Goal: Check status: Check status

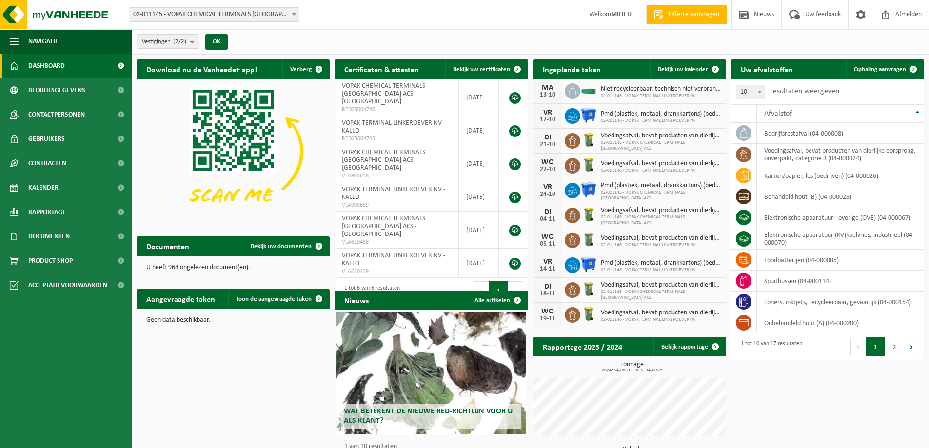
click at [684, 94] on span "02-011146 - VOPAK TERMINAL LINKEROEVER NV" at bounding box center [661, 96] width 120 height 6
click at [686, 69] on span "Bekijk uw kalender" at bounding box center [683, 69] width 50 height 6
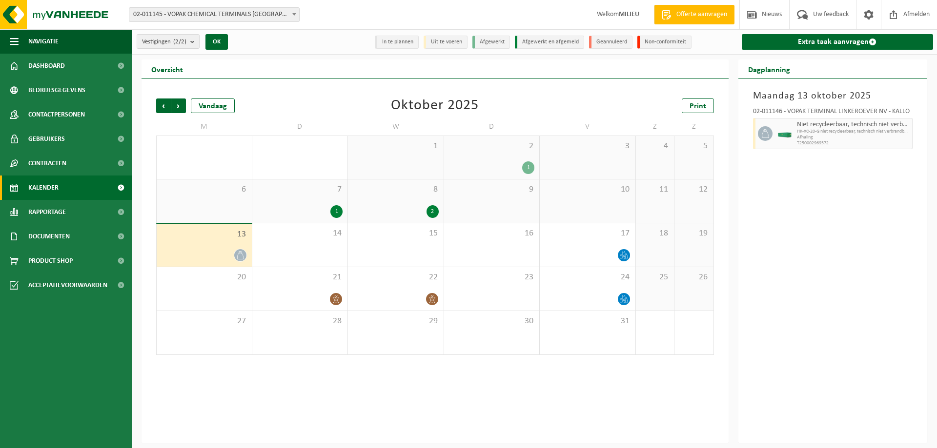
click at [219, 241] on div "13" at bounding box center [204, 245] width 95 height 42
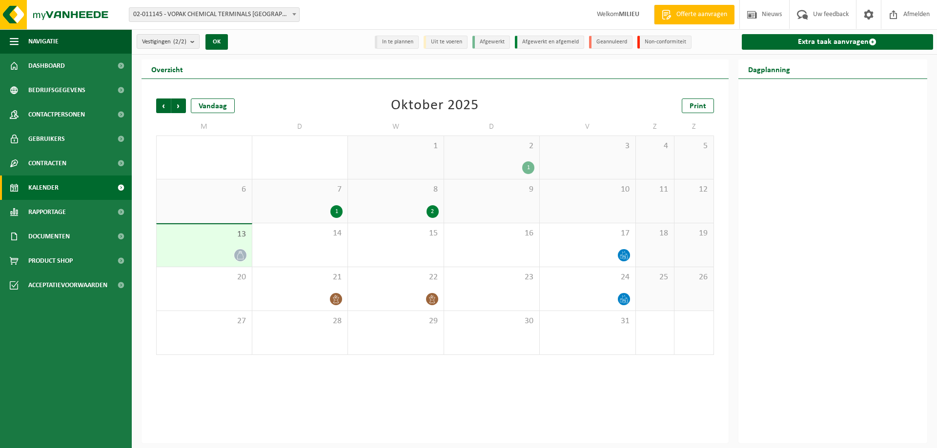
click at [238, 256] on icon at bounding box center [240, 255] width 8 height 8
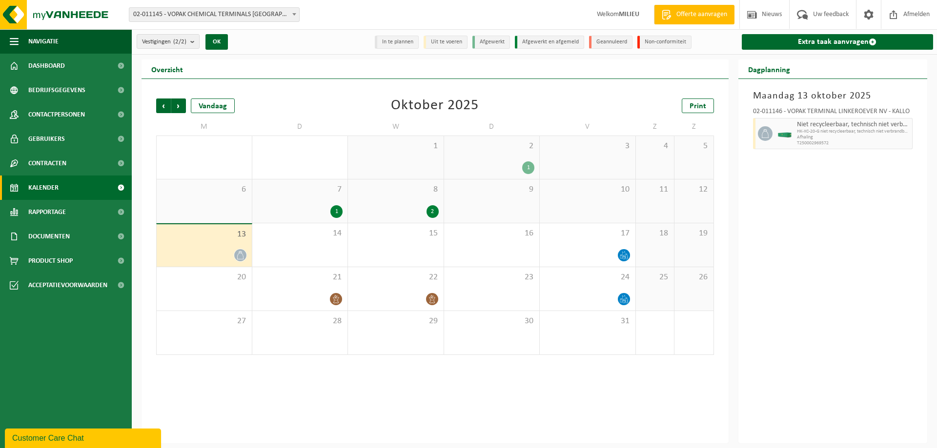
click at [185, 247] on div "13" at bounding box center [204, 245] width 95 height 42
